Goal: Task Accomplishment & Management: Manage account settings

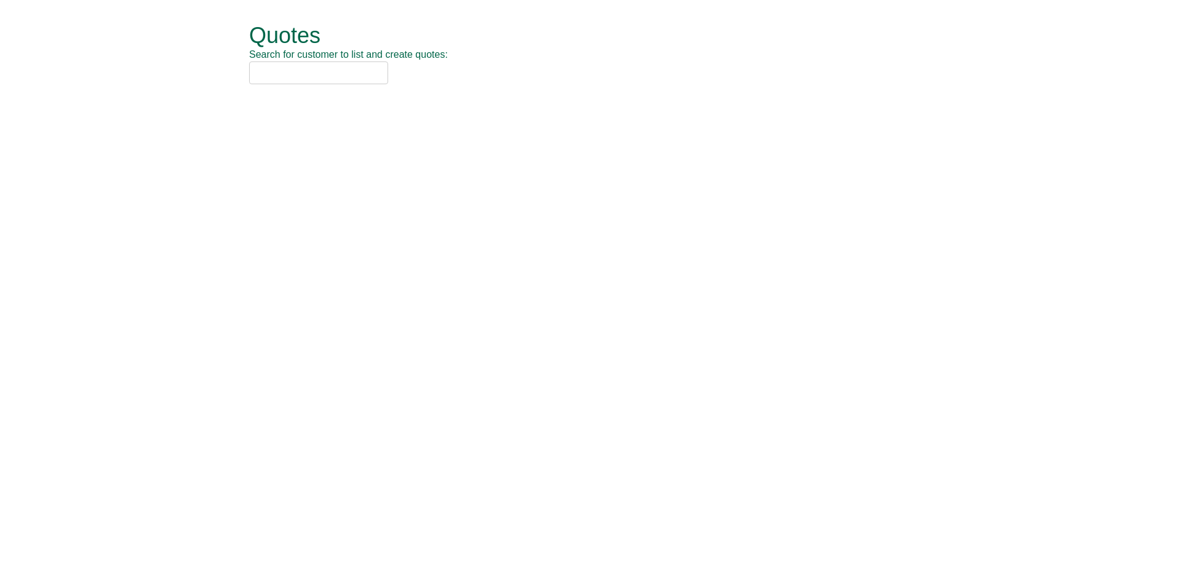
click at [307, 79] on input "text" at bounding box center [318, 73] width 139 height 23
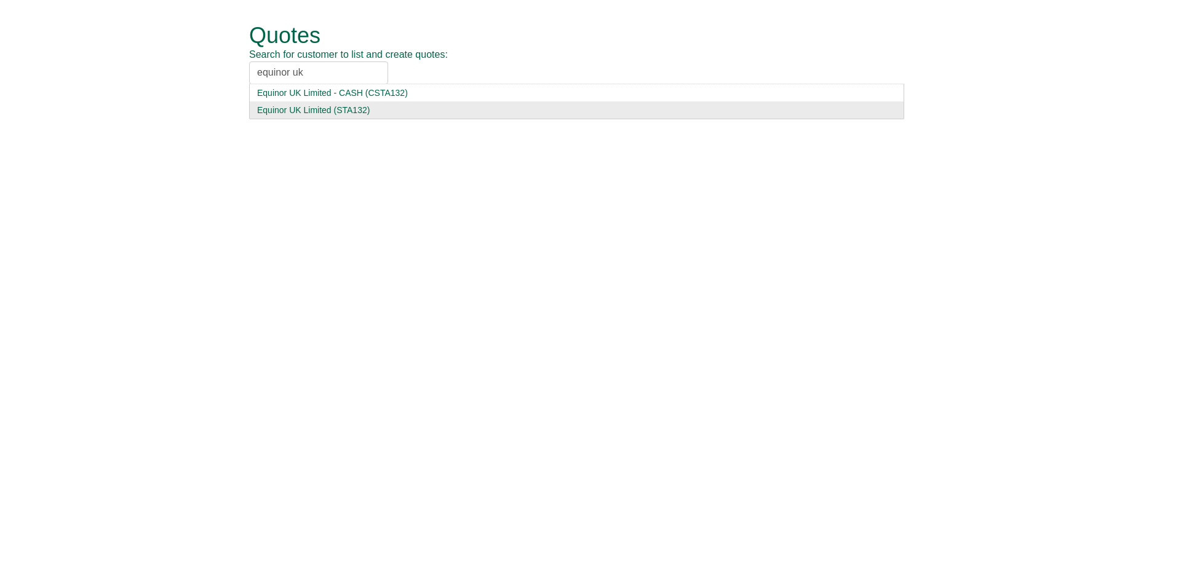
type input "equinor uk"
click at [399, 110] on div "Equinor UK Limited (STA132)" at bounding box center [576, 110] width 639 height 12
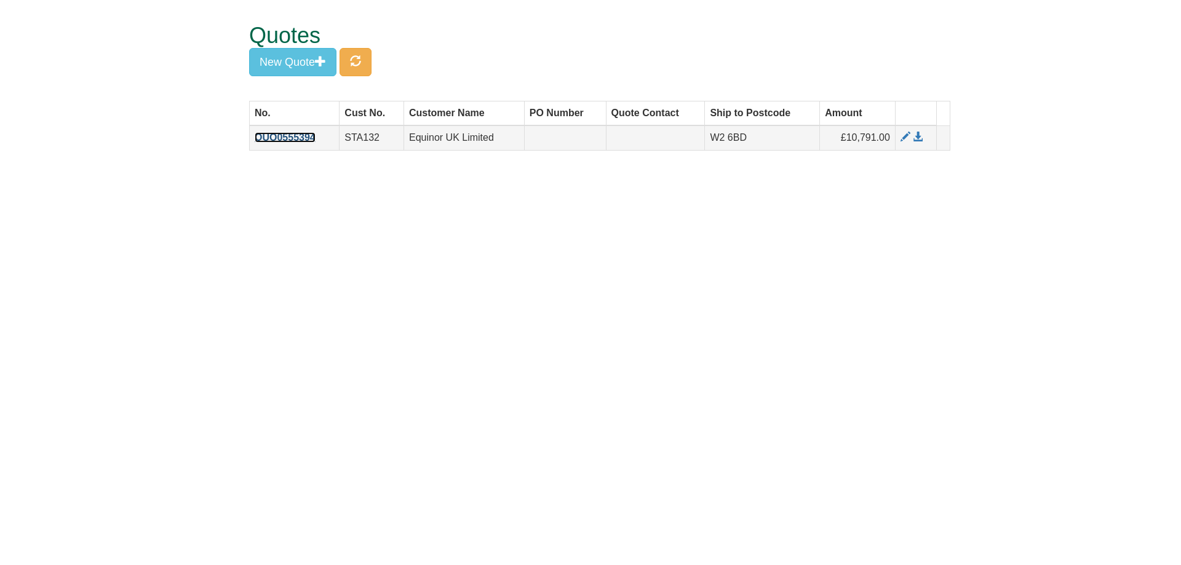
click at [294, 137] on link "QUO0555394" at bounding box center [285, 137] width 61 height 10
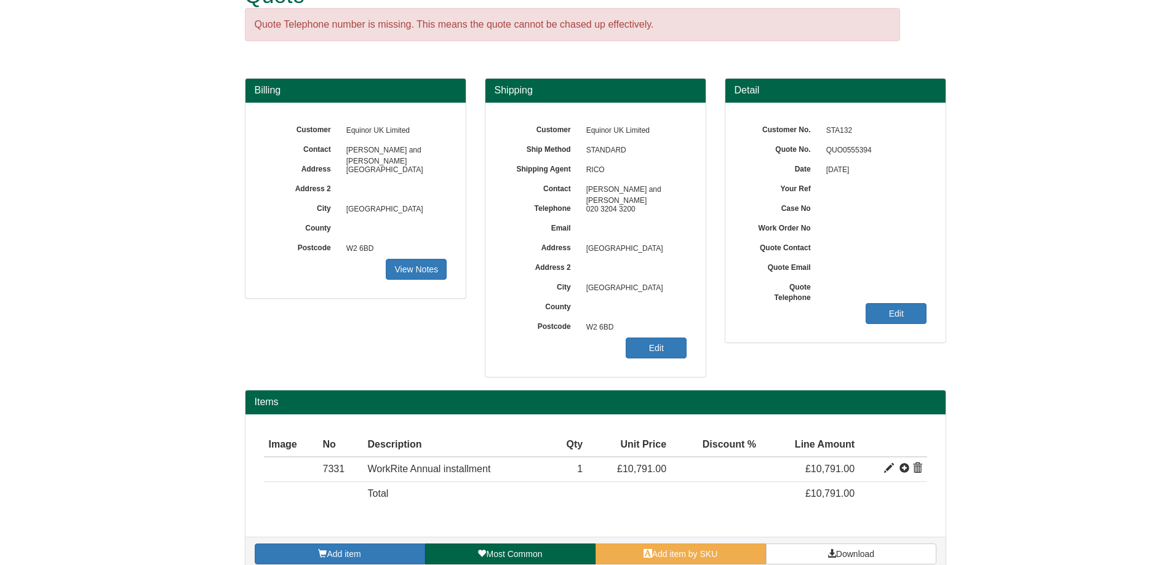
scroll to position [58, 0]
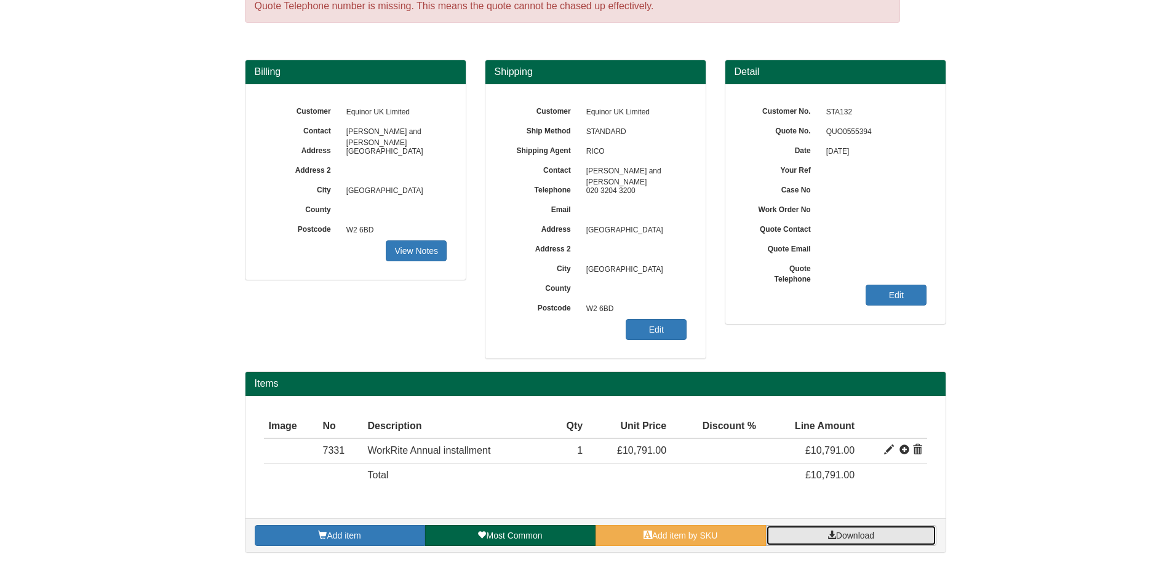
click at [869, 535] on span "Download" at bounding box center [855, 536] width 38 height 10
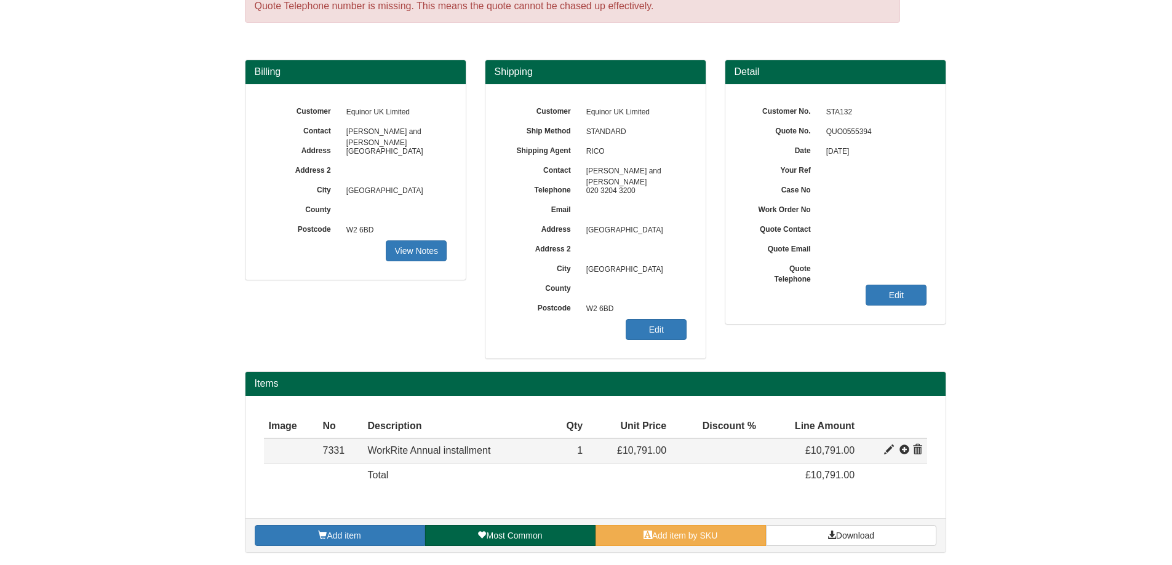
click at [890, 450] on span at bounding box center [889, 450] width 10 height 10
type input "WorkRite Annual installment"
type input "9245.25"
type input "32.99"
type input "10791.00"
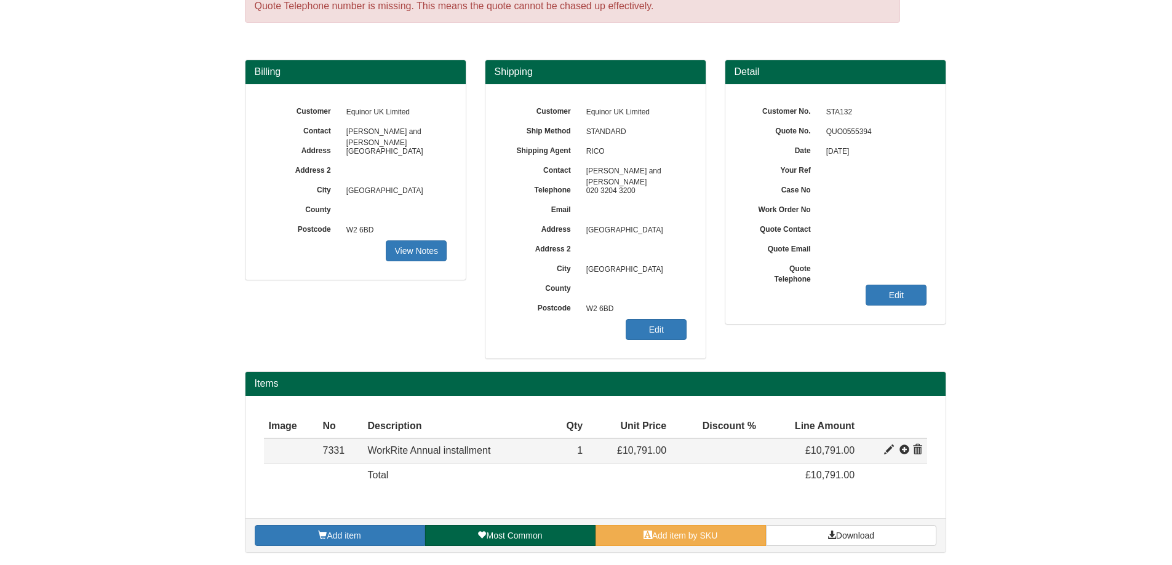
type input "1"
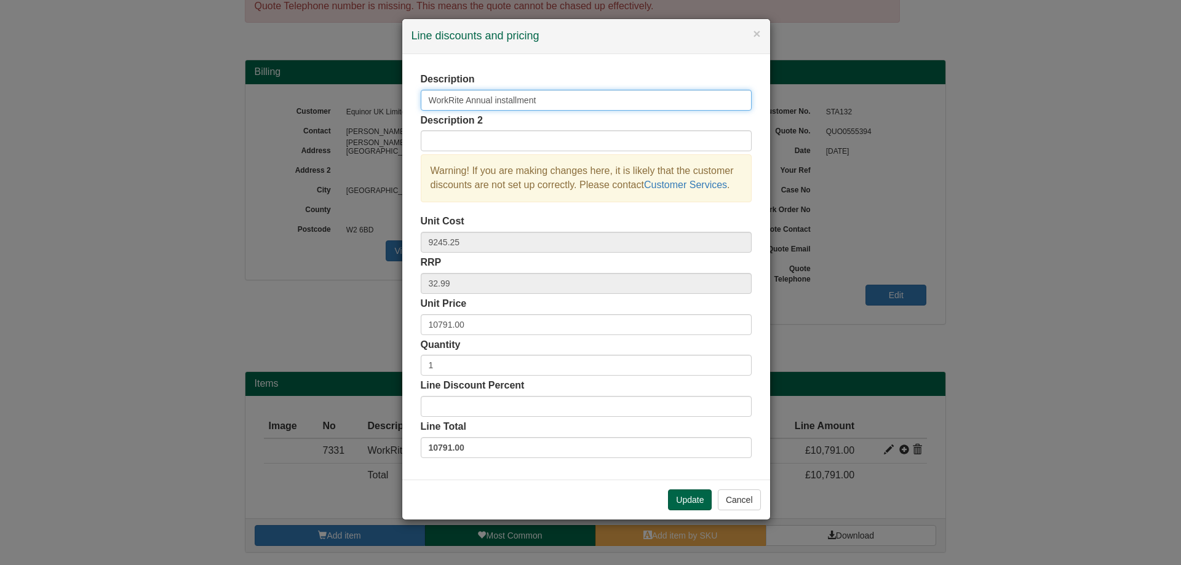
click at [543, 100] on input "WorkRite Annual installment" at bounding box center [586, 100] width 331 height 21
type input "WorkRite Annual Renewal"
click at [689, 507] on button "Update" at bounding box center [690, 500] width 44 height 21
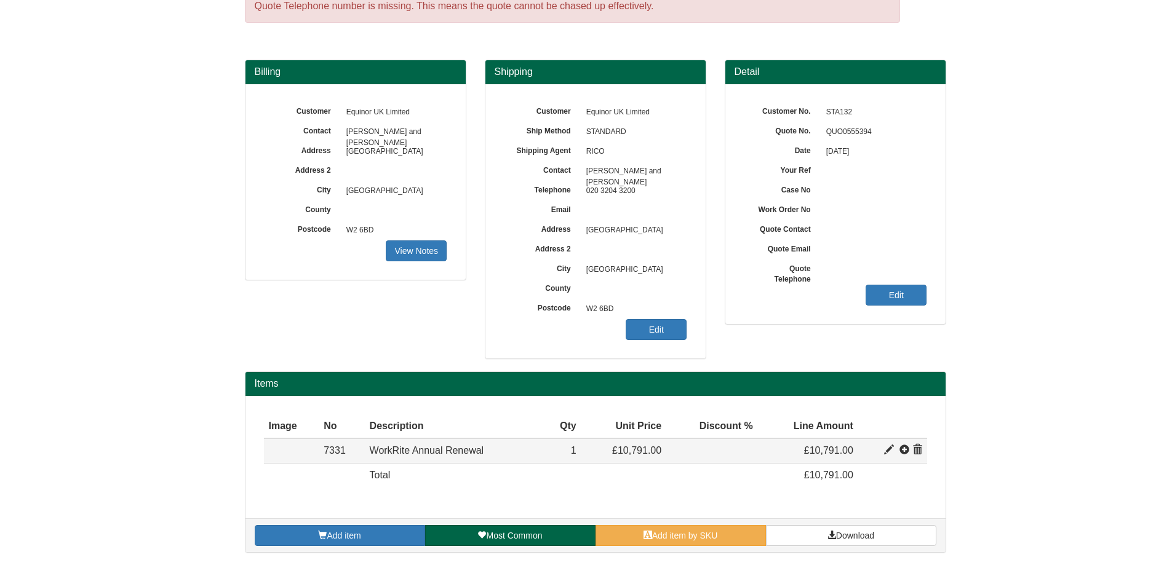
click at [888, 449] on span at bounding box center [889, 450] width 10 height 10
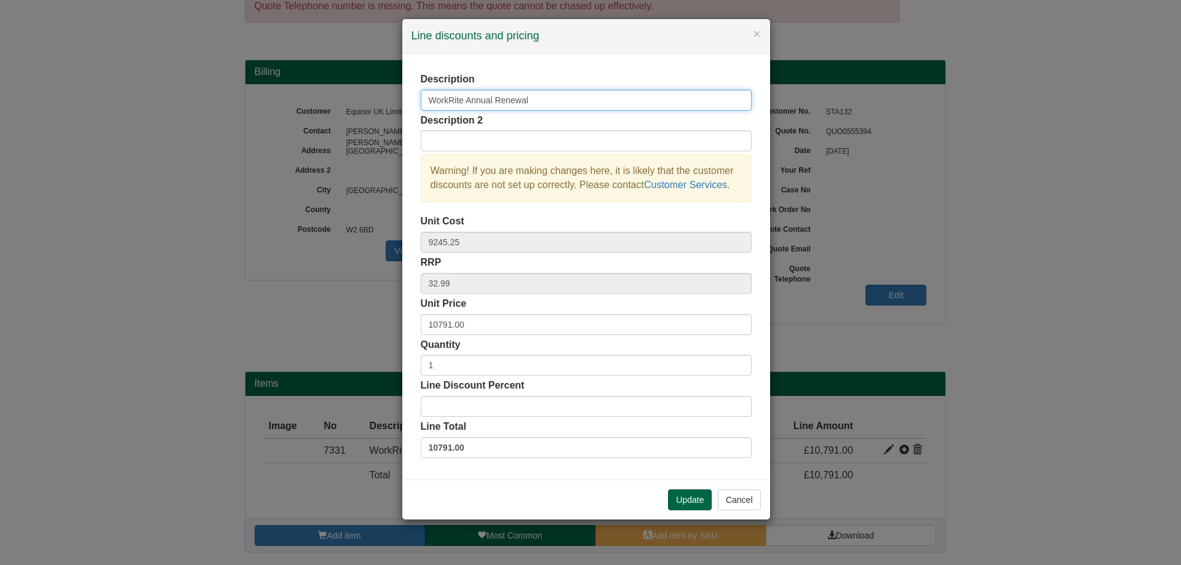
drag, startPoint x: 465, startPoint y: 101, endPoint x: 420, endPoint y: 95, distance: 45.3
click at [421, 95] on input "WorkRite Annual Renewal" at bounding box center [586, 100] width 331 height 21
drag, startPoint x: 691, startPoint y: 501, endPoint x: 765, endPoint y: 482, distance: 76.4
click at [692, 501] on button "Update" at bounding box center [690, 500] width 44 height 21
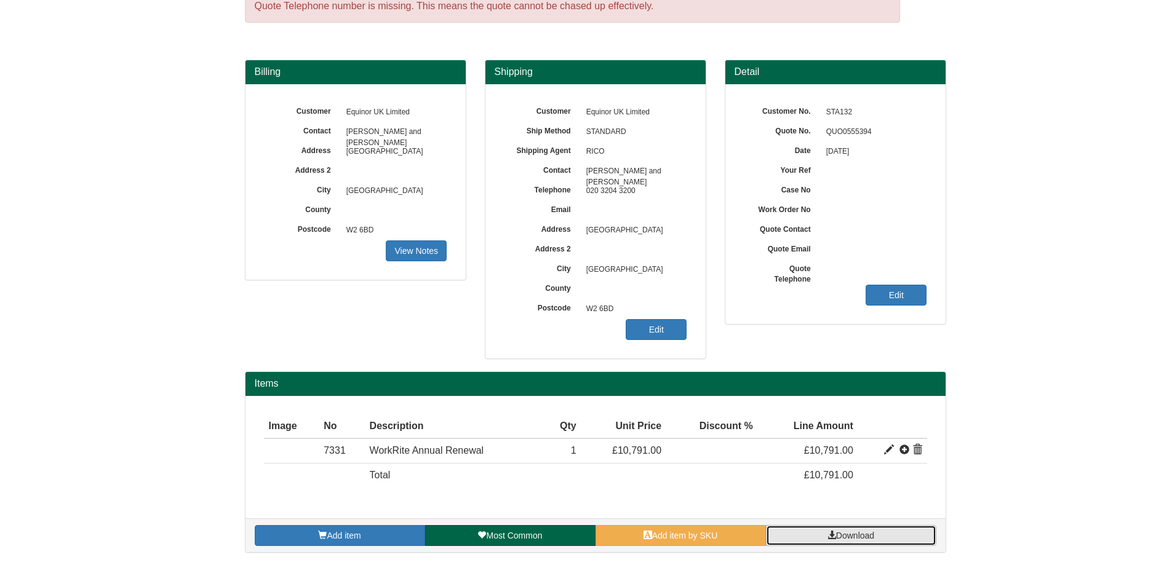
click at [851, 535] on span "Download" at bounding box center [855, 536] width 38 height 10
